Goal: Information Seeking & Learning: Learn about a topic

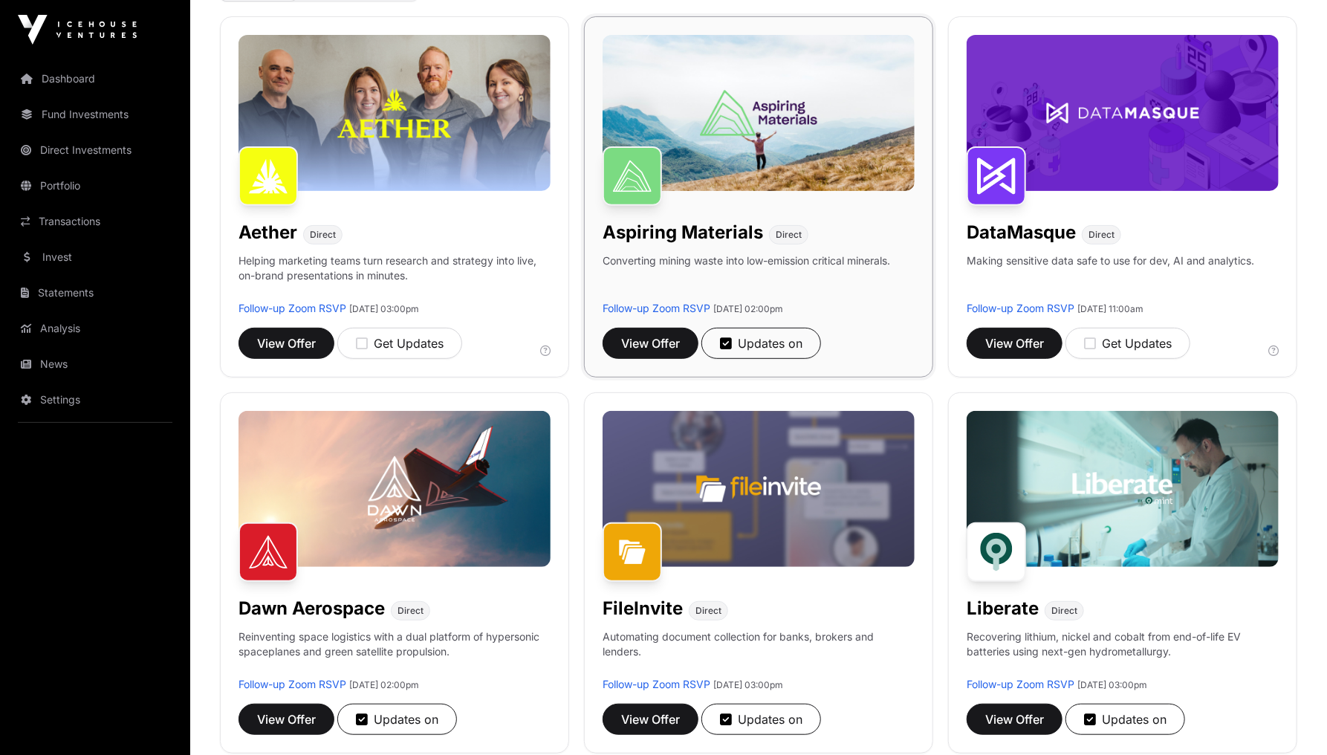
scroll to position [297, 0]
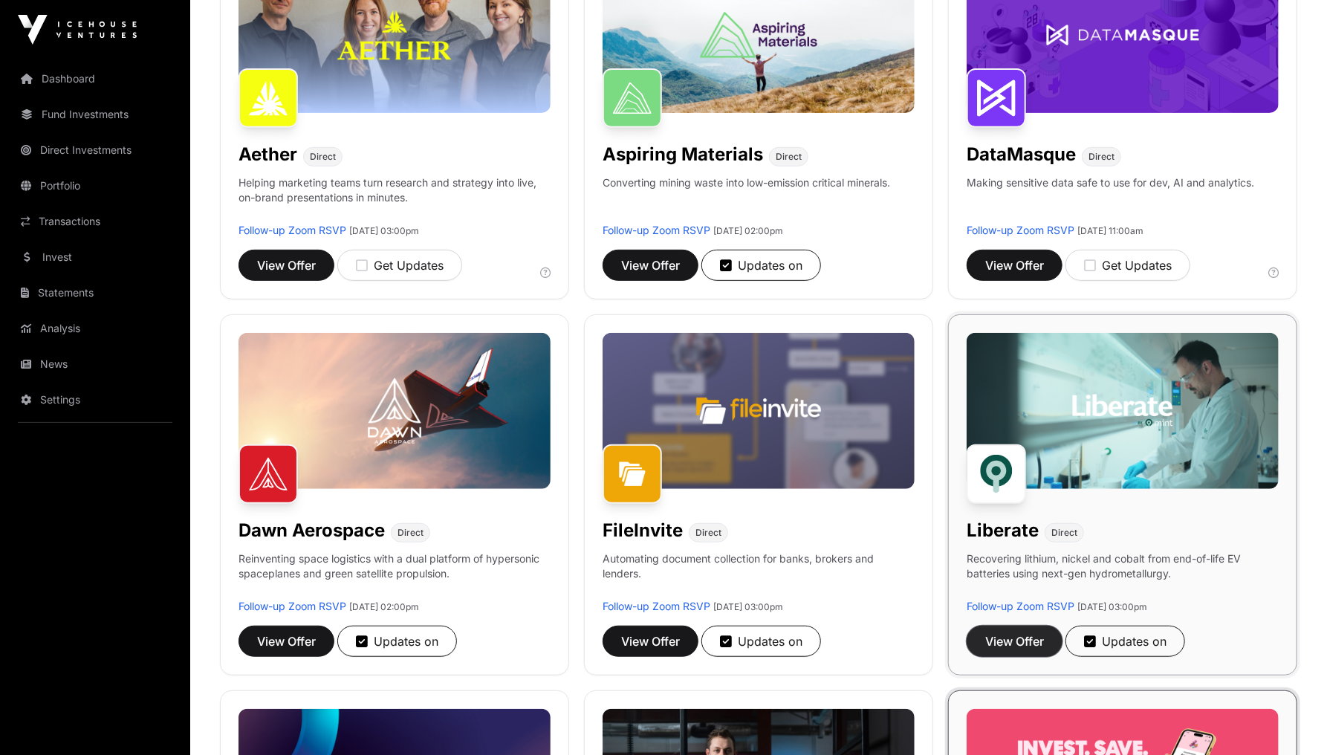
click at [1023, 637] on span "View Offer" at bounding box center [1014, 641] width 59 height 18
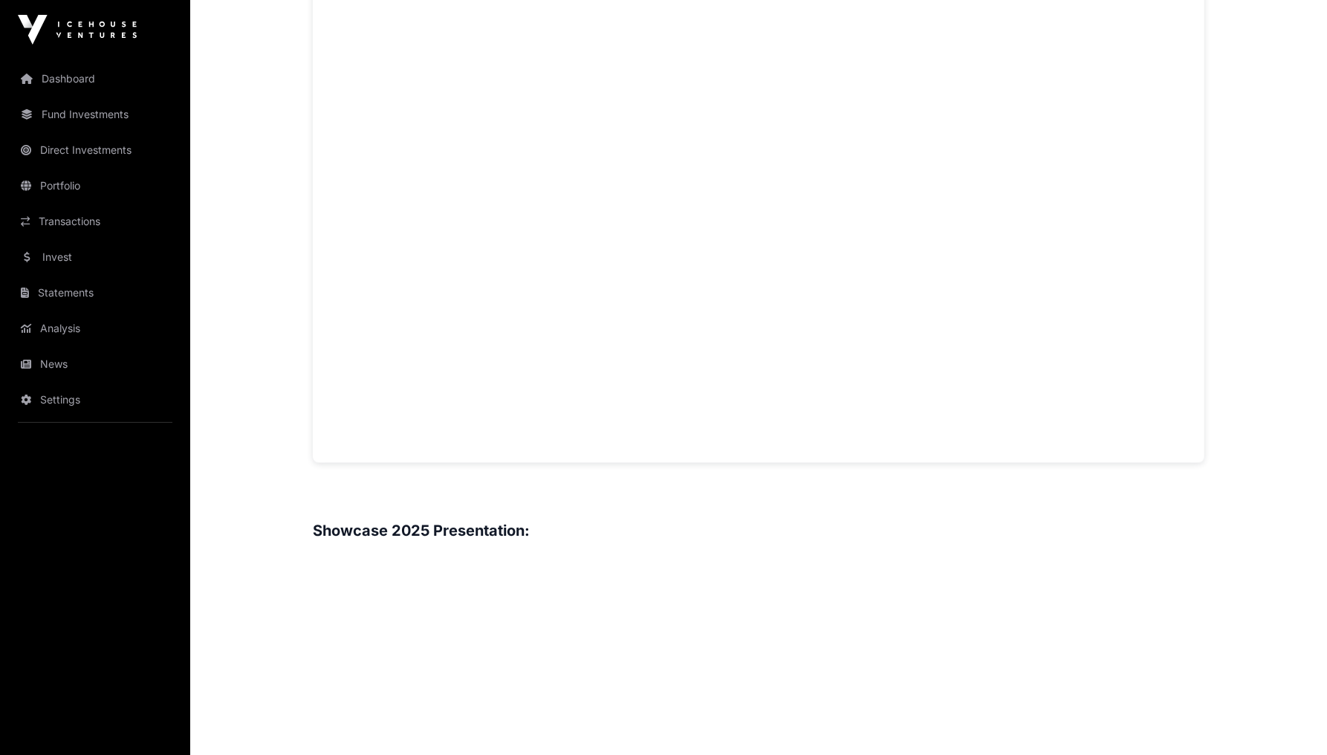
scroll to position [1189, 0]
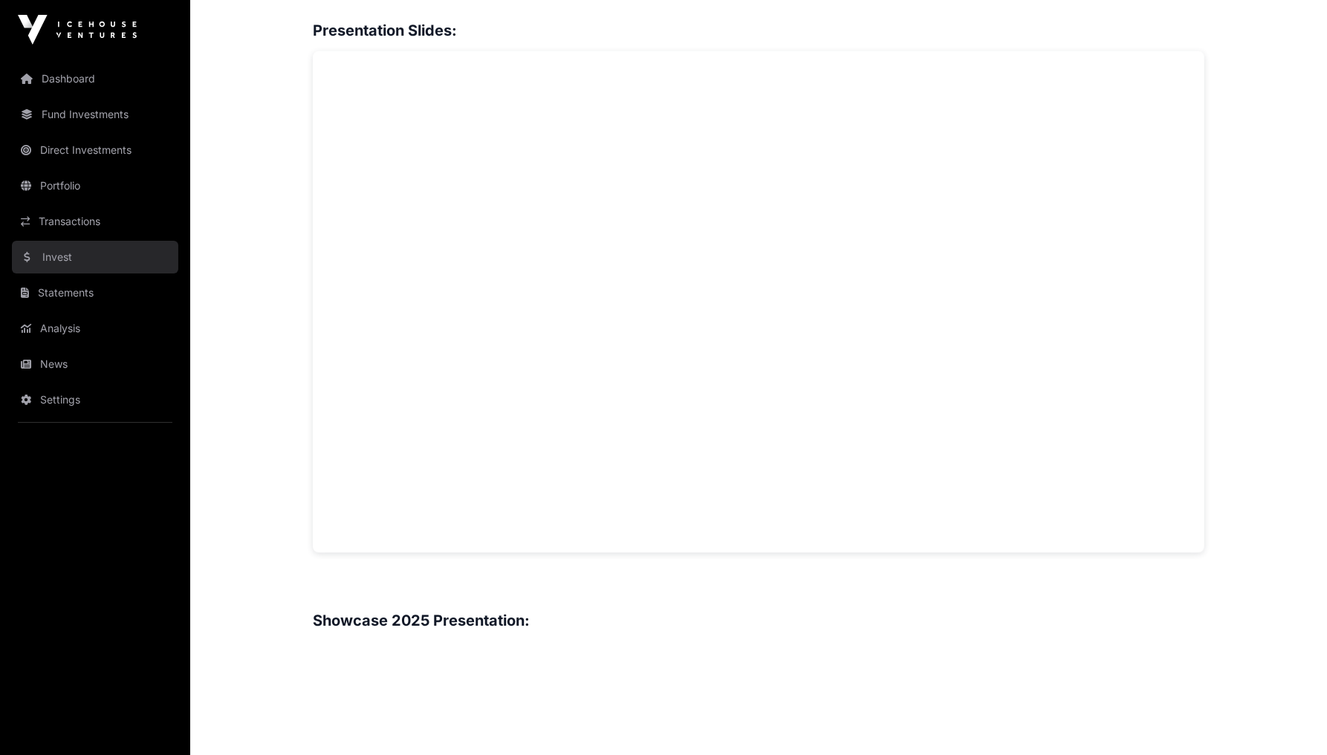
click at [46, 262] on link "Invest" at bounding box center [95, 257] width 166 height 33
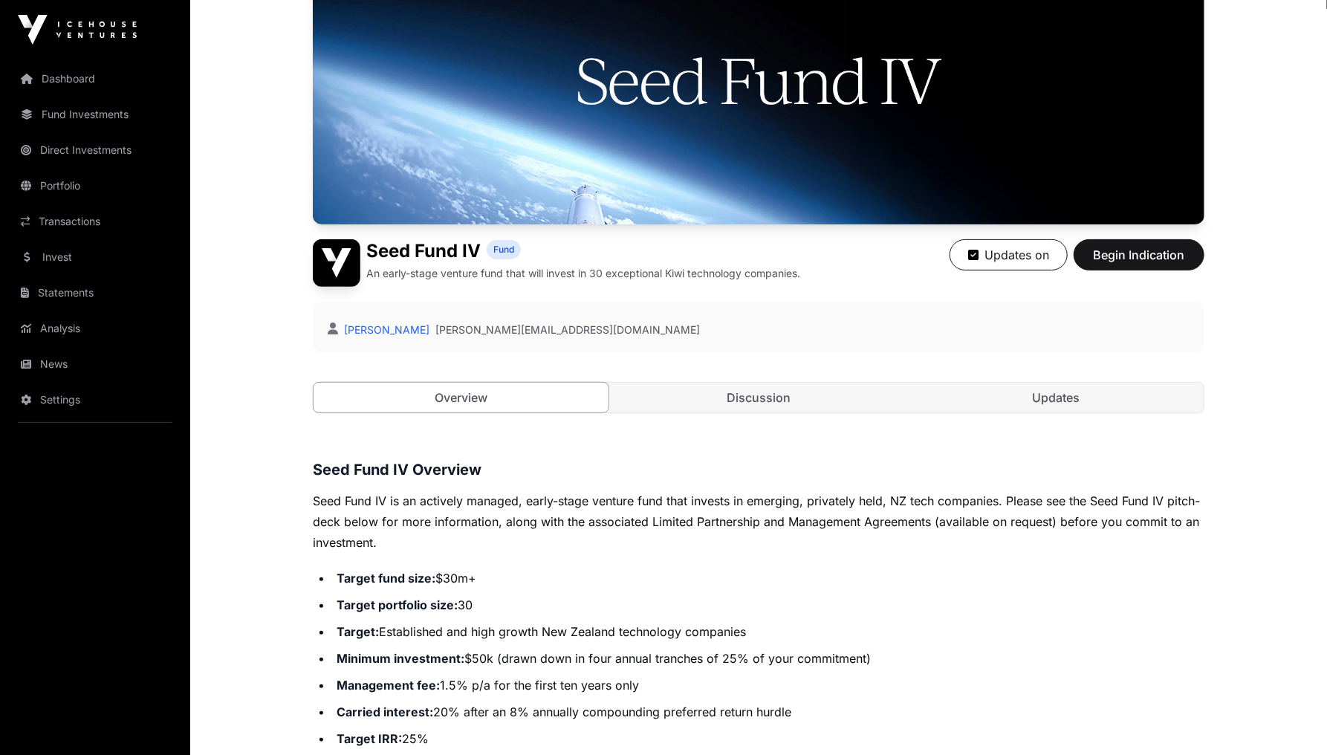
scroll to position [119, 0]
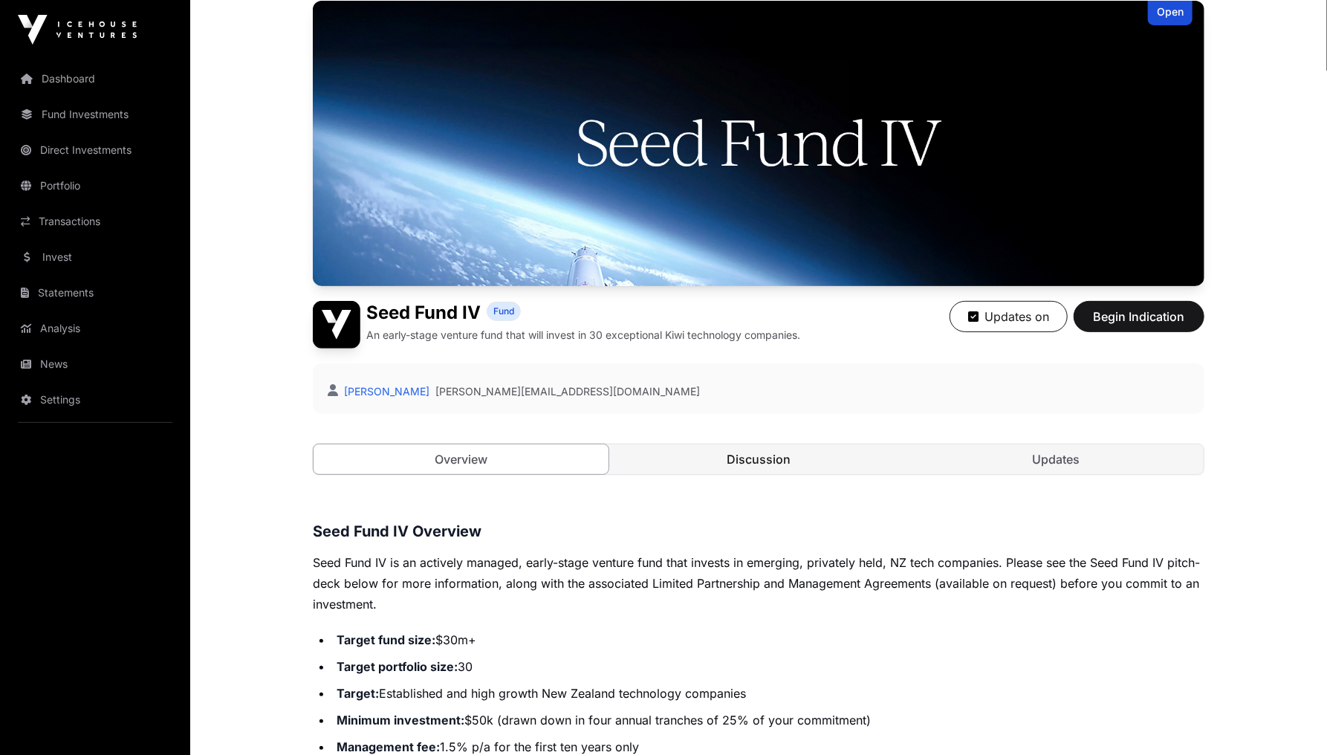
click at [771, 461] on link "Discussion" at bounding box center [759, 459] width 295 height 30
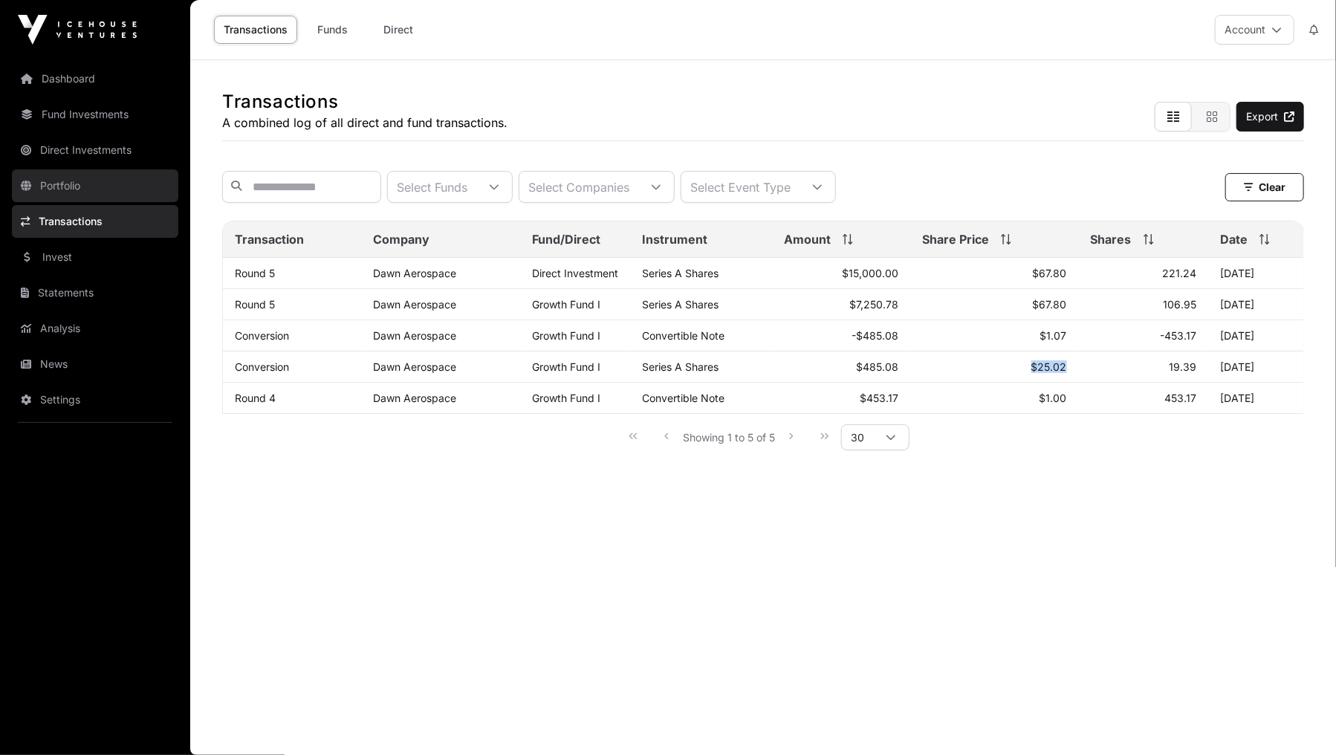
click at [71, 179] on link "Portfolio" at bounding box center [95, 185] width 166 height 33
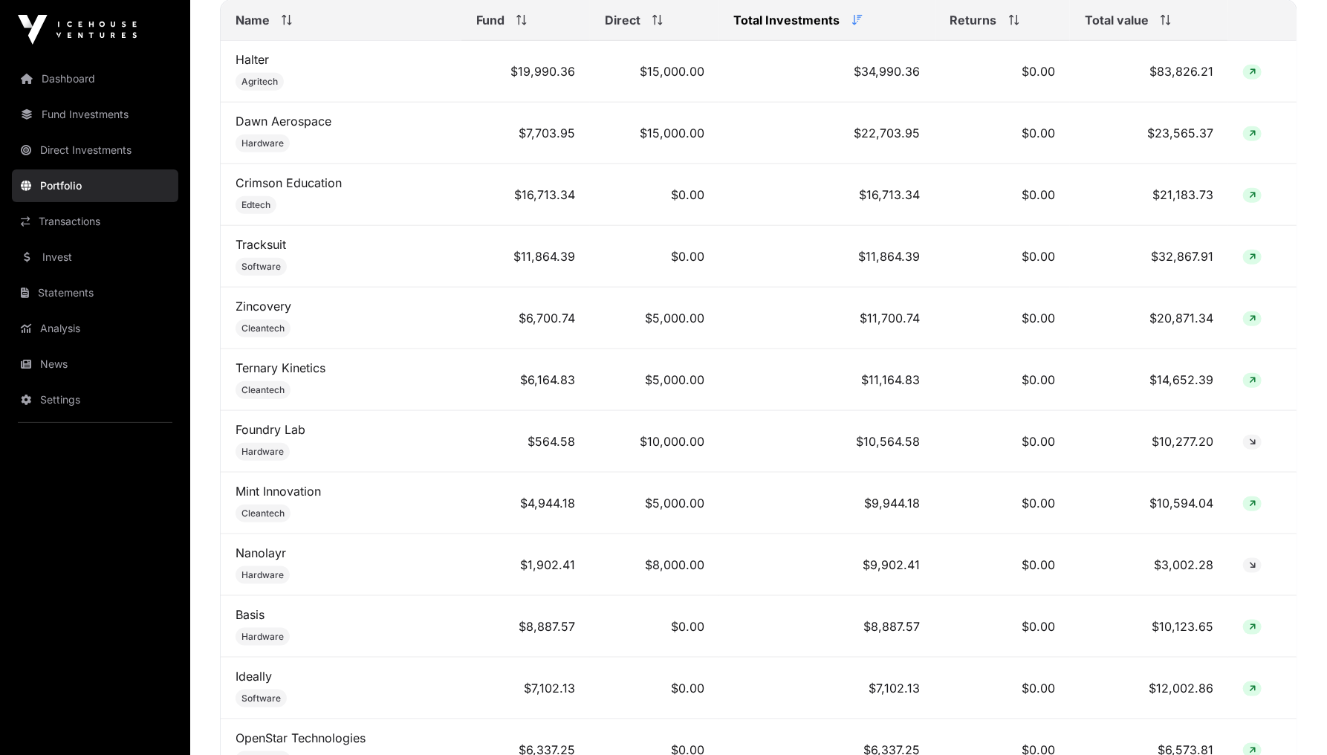
scroll to position [713, 0]
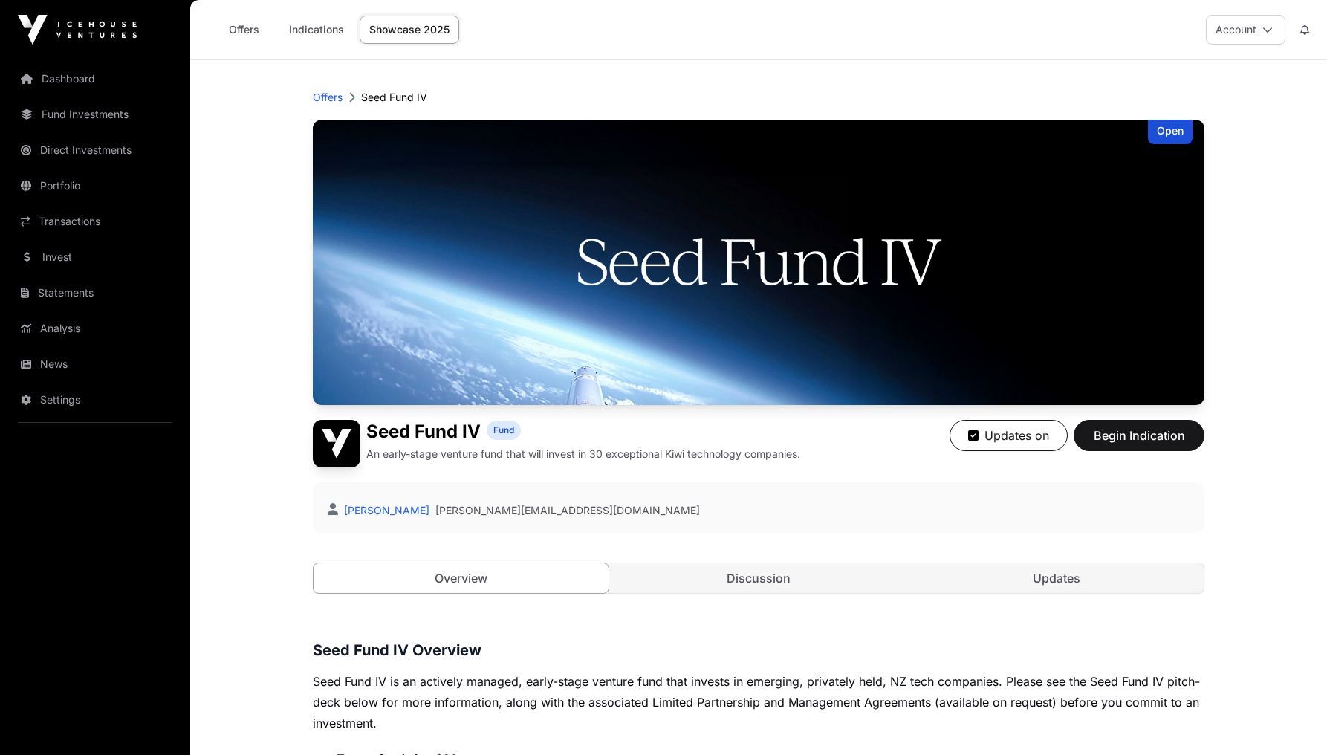
scroll to position [119, 0]
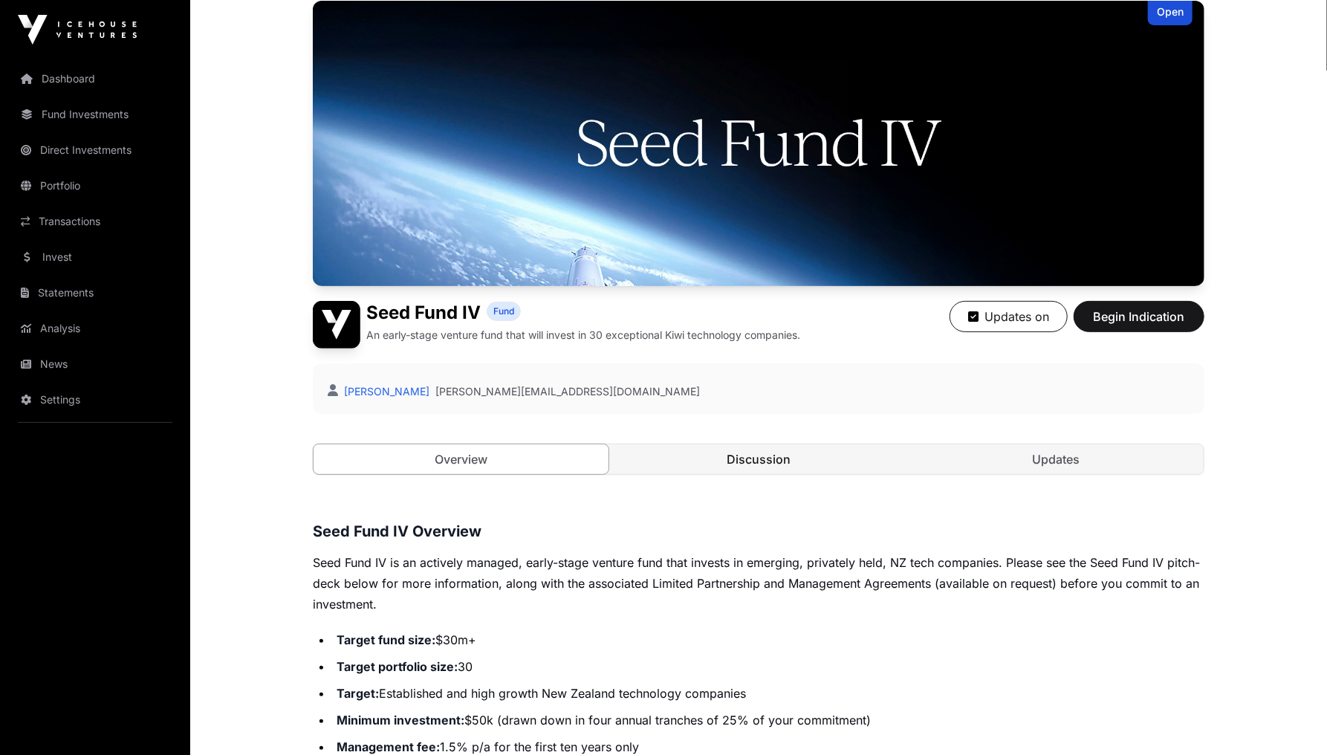
click at [758, 461] on link "Discussion" at bounding box center [759, 459] width 295 height 30
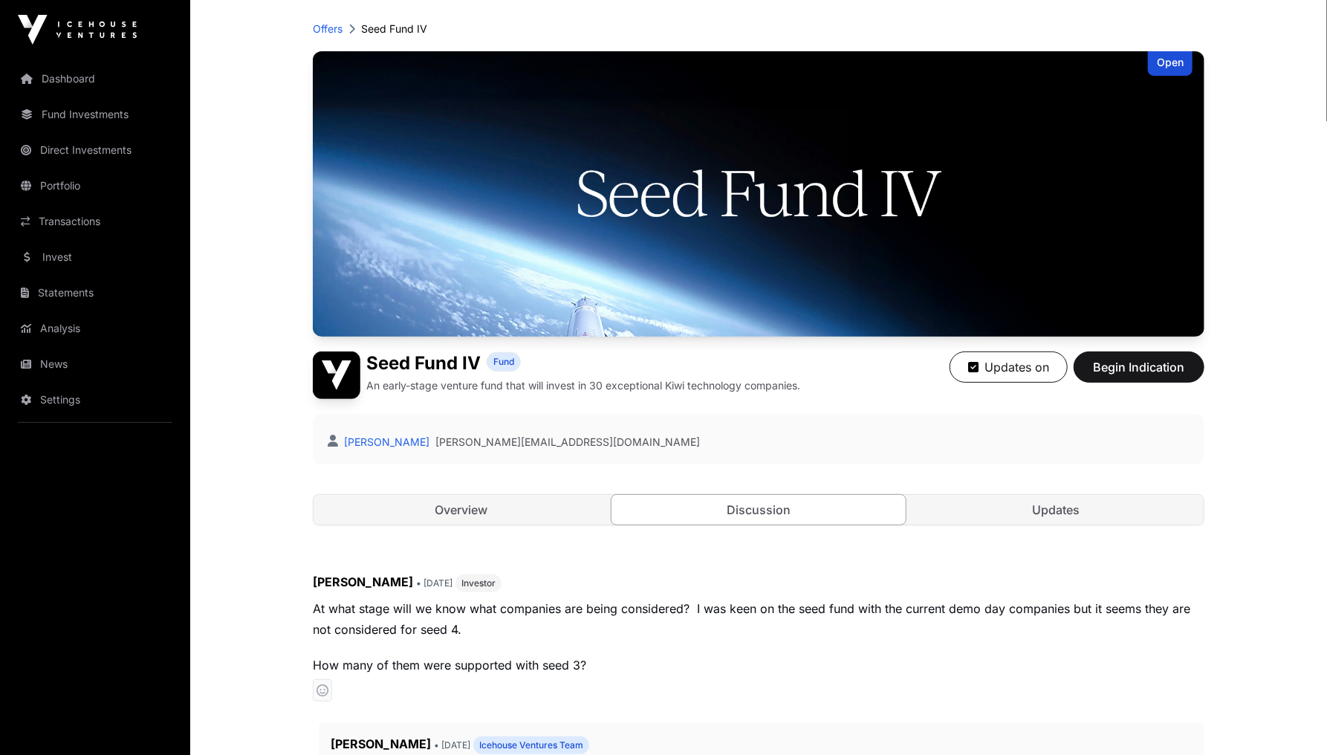
scroll to position [65, 0]
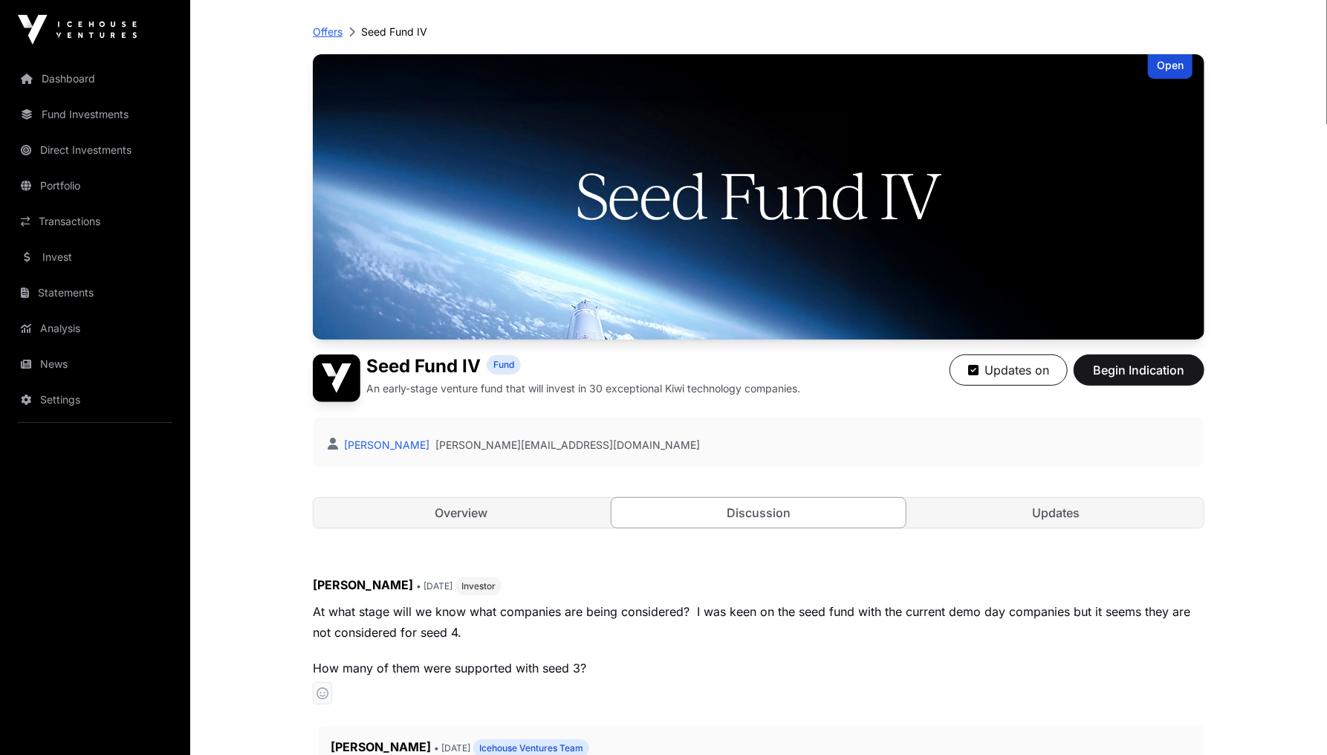
click at [322, 26] on p "Offers" at bounding box center [328, 32] width 30 height 15
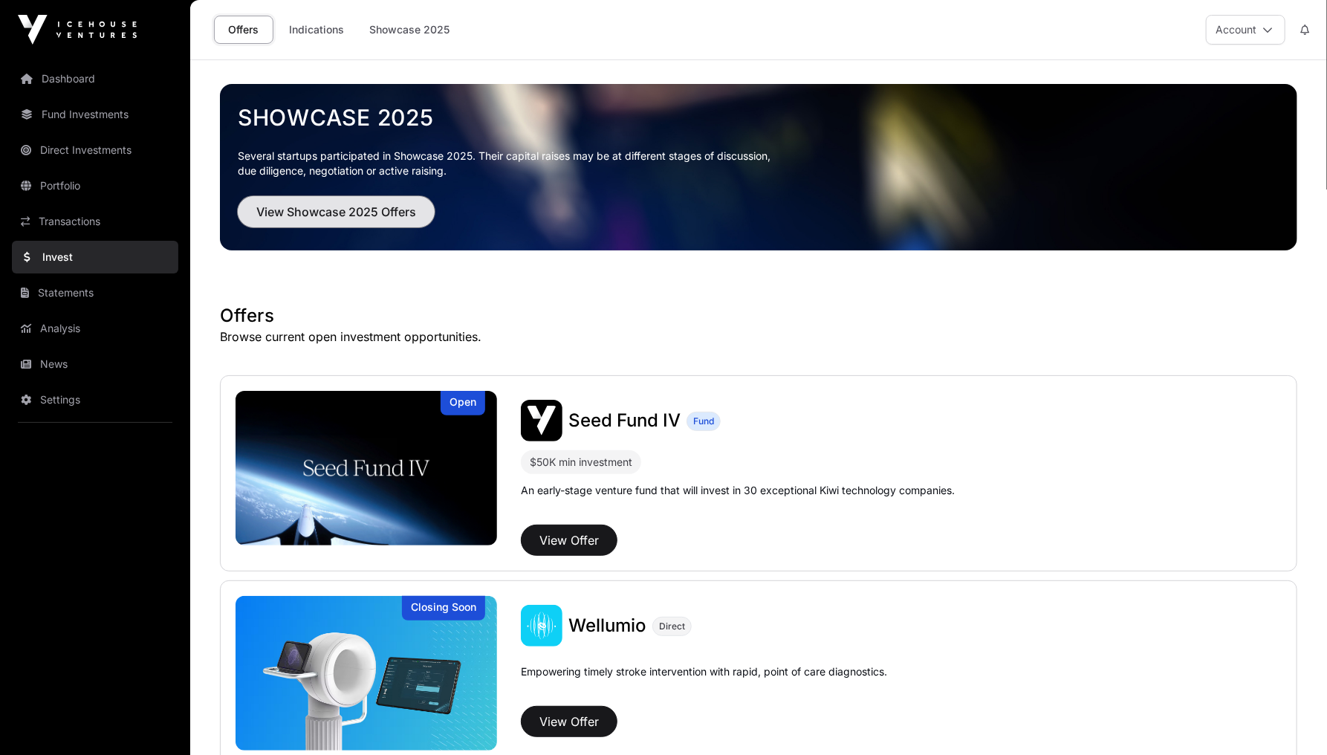
click at [297, 210] on span "View Showcase 2025 Offers" at bounding box center [336, 212] width 160 height 18
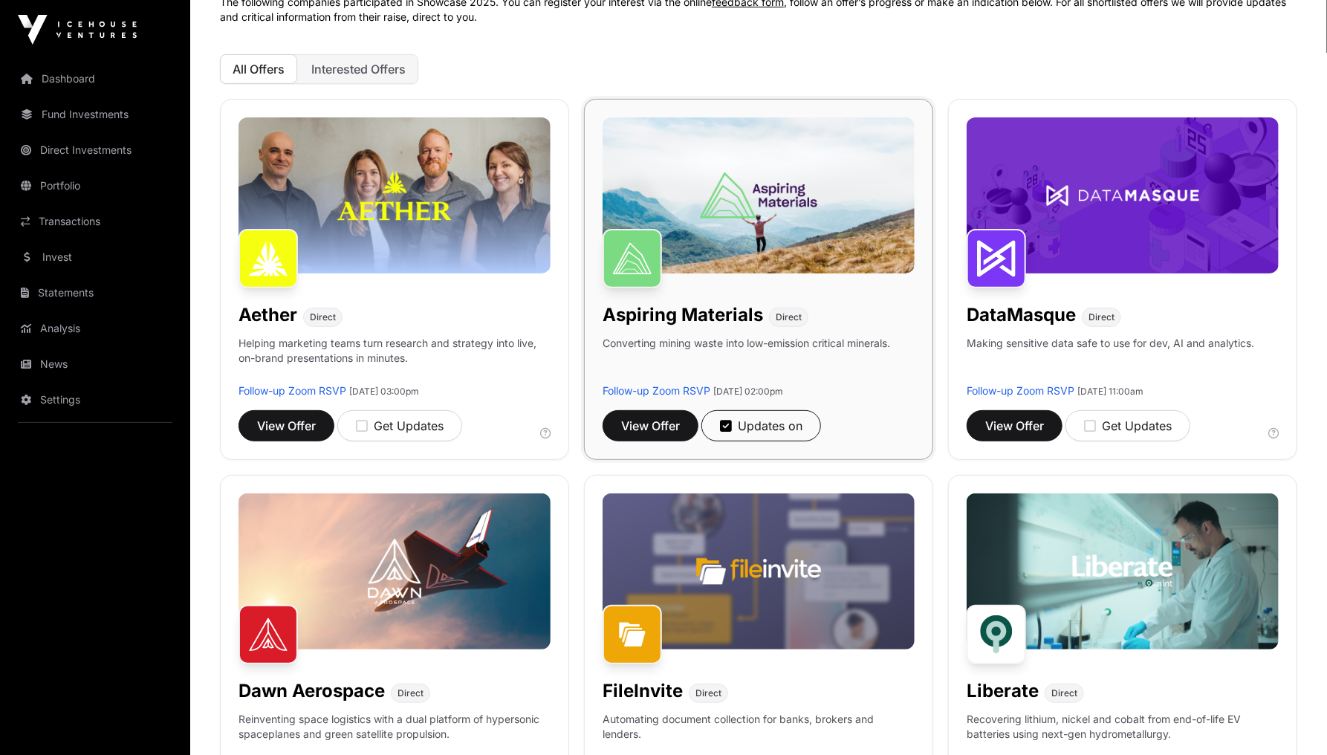
scroll to position [357, 0]
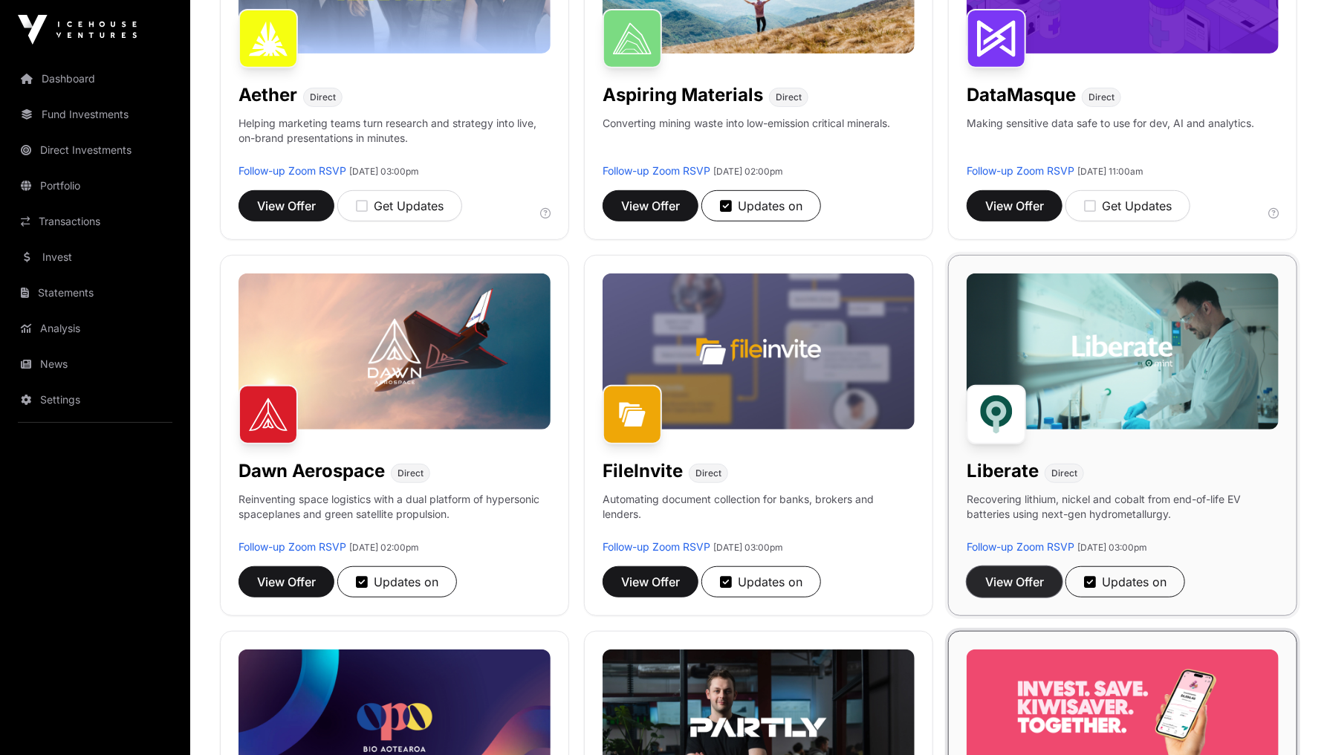
click at [1017, 583] on span "View Offer" at bounding box center [1014, 582] width 59 height 18
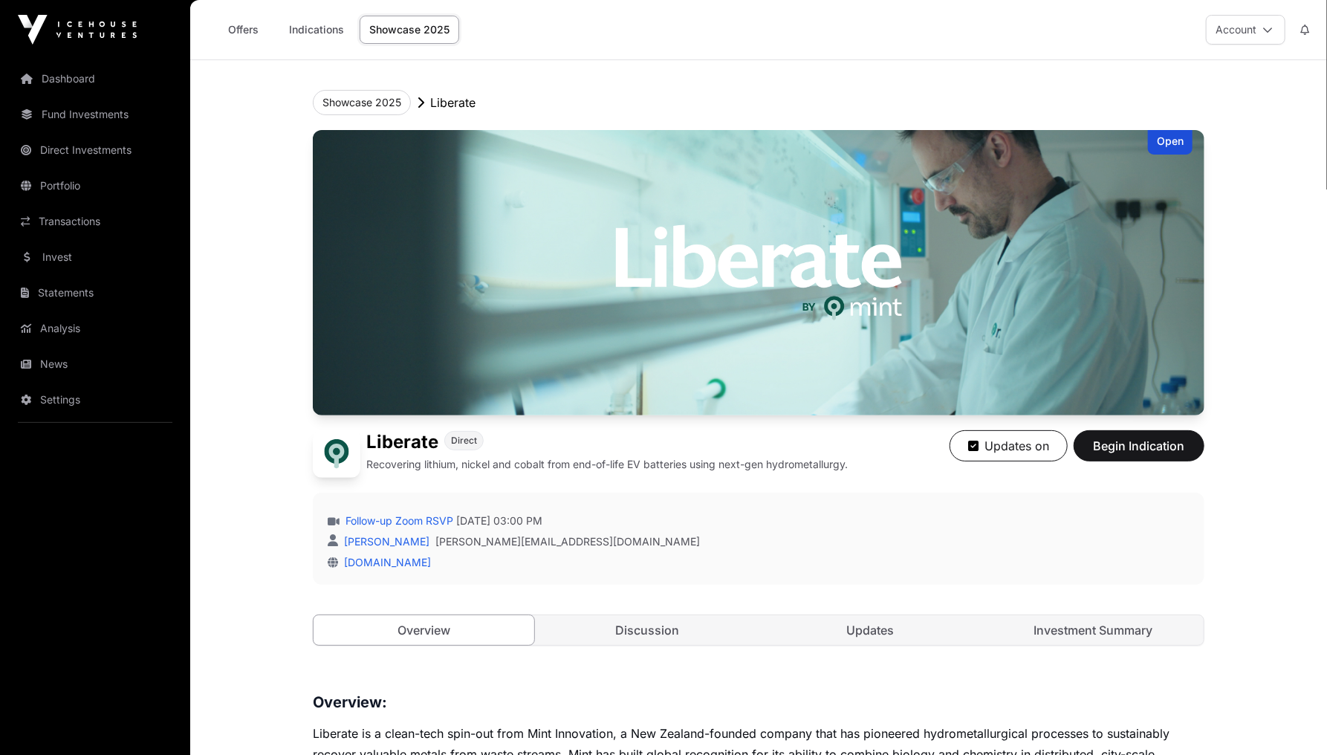
scroll to position [238, 0]
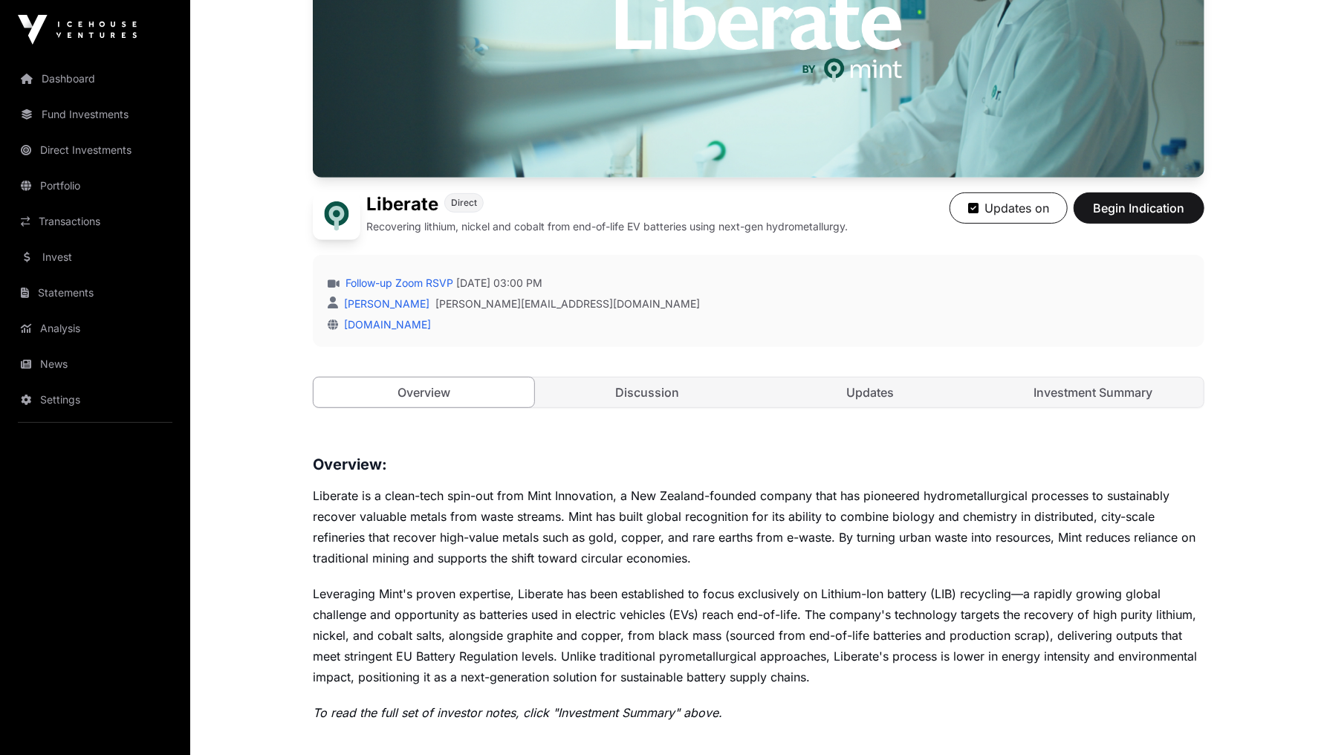
click at [655, 366] on div "Open Liberate Direct Recovering lithium, nickel and cobalt from end-of-life EV …" at bounding box center [759, 164] width 892 height 545
click at [658, 383] on link "Discussion" at bounding box center [647, 393] width 221 height 30
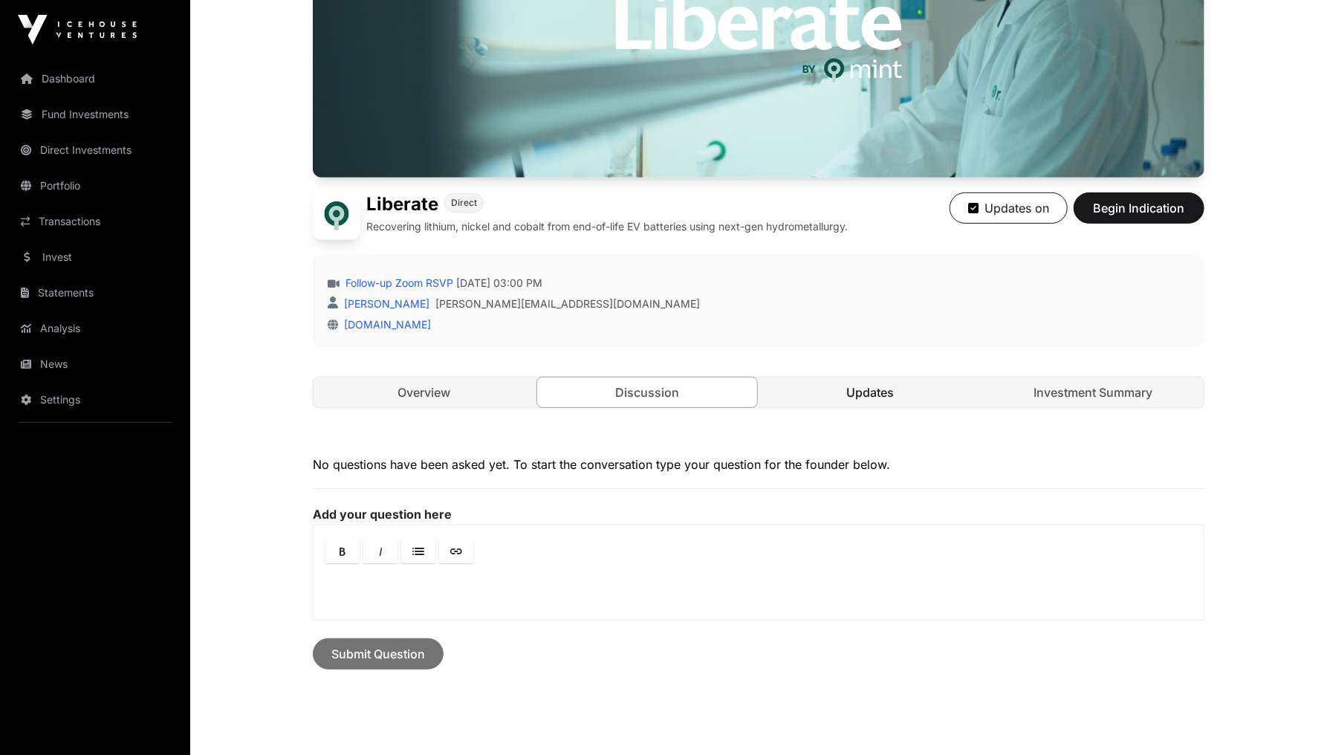
click at [916, 401] on link "Updates" at bounding box center [870, 393] width 221 height 30
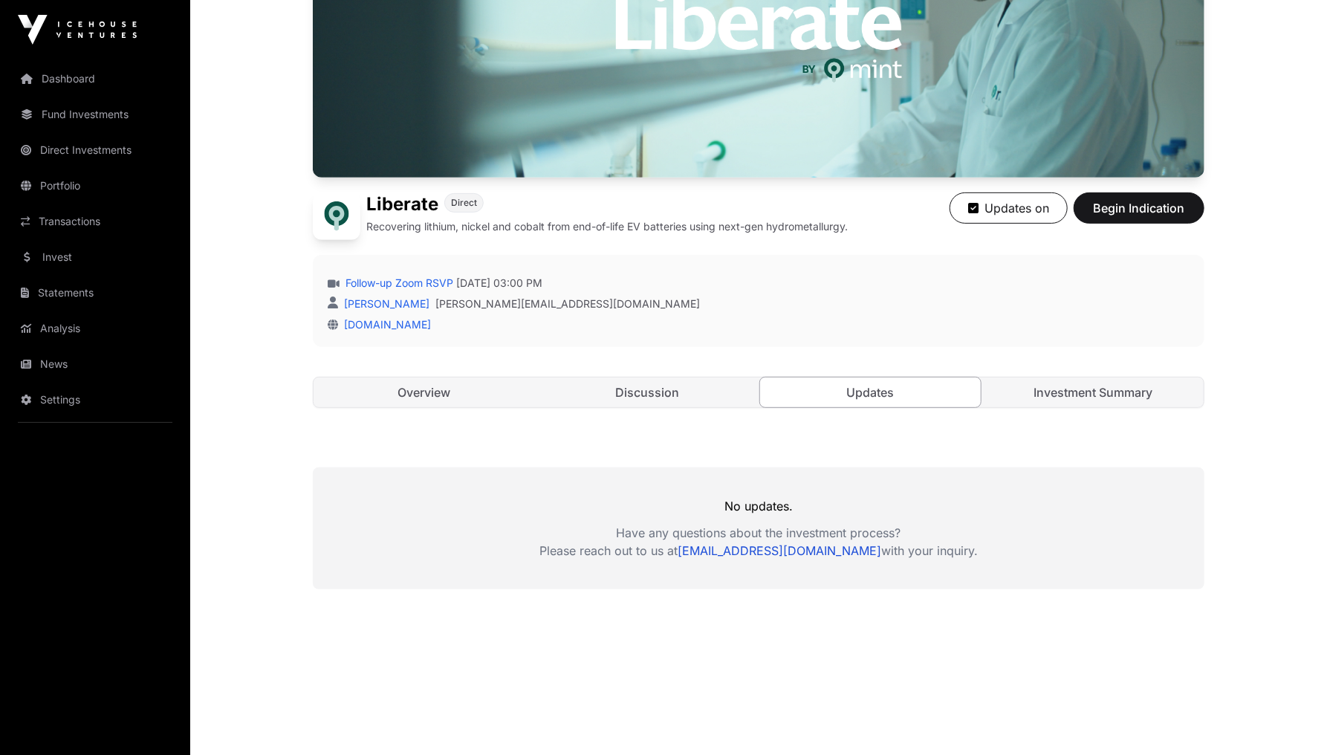
click at [1114, 398] on link "Investment Summary" at bounding box center [1094, 393] width 221 height 30
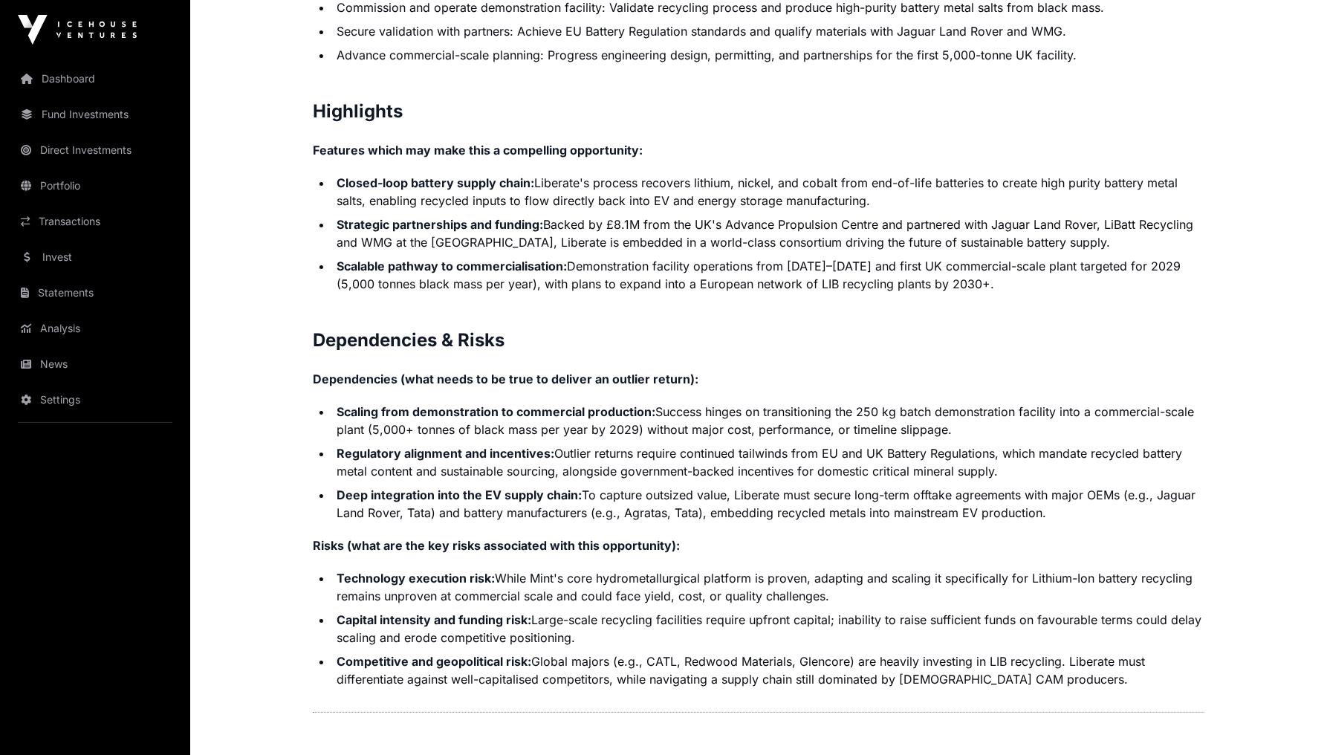
scroll to position [3024, 0]
